Goal: Find specific page/section: Find specific page/section

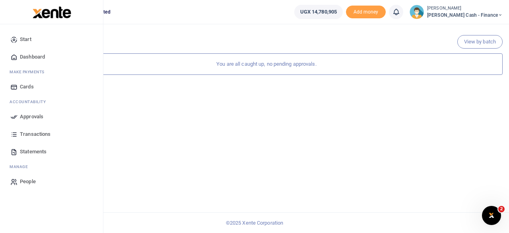
click at [24, 117] on span "Approvals" at bounding box center [31, 116] width 23 height 8
click at [24, 134] on span "Transactions" at bounding box center [35, 134] width 31 height 8
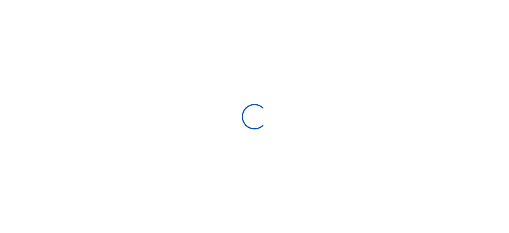
select select
type input "07/16/2025 - 08/14/2025"
